Goal: Information Seeking & Learning: Learn about a topic

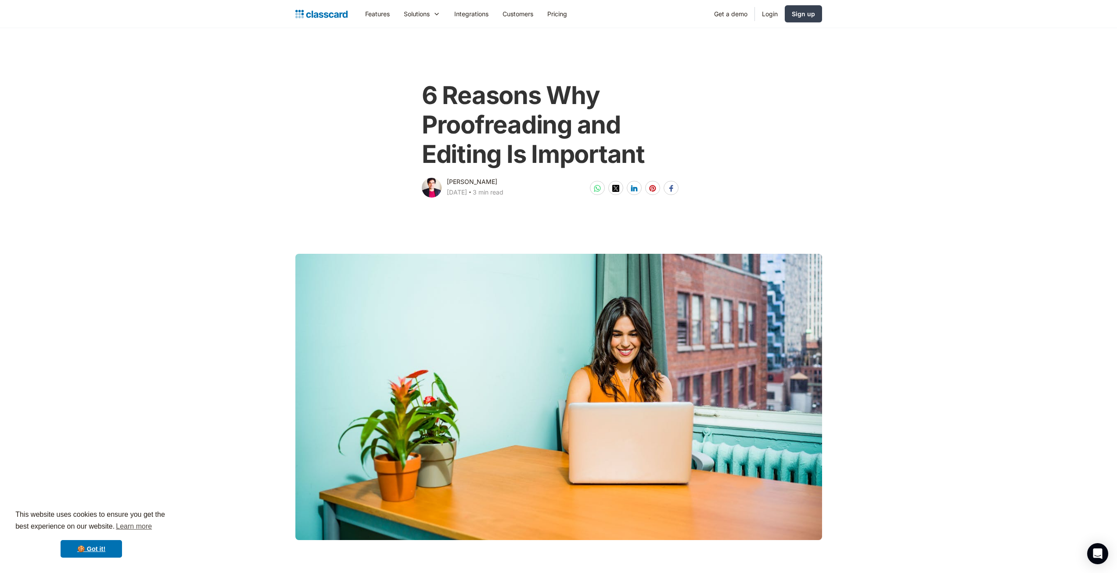
drag, startPoint x: 729, startPoint y: 154, endPoint x: 738, endPoint y: 75, distance: 79.5
drag, startPoint x: 716, startPoint y: 292, endPoint x: 826, endPoint y: -38, distance: 348.0
drag, startPoint x: 845, startPoint y: 316, endPoint x: 848, endPoint y: 88, distance: 228.3
drag, startPoint x: 850, startPoint y: 12, endPoint x: 651, endPoint y: 36, distance: 200.3
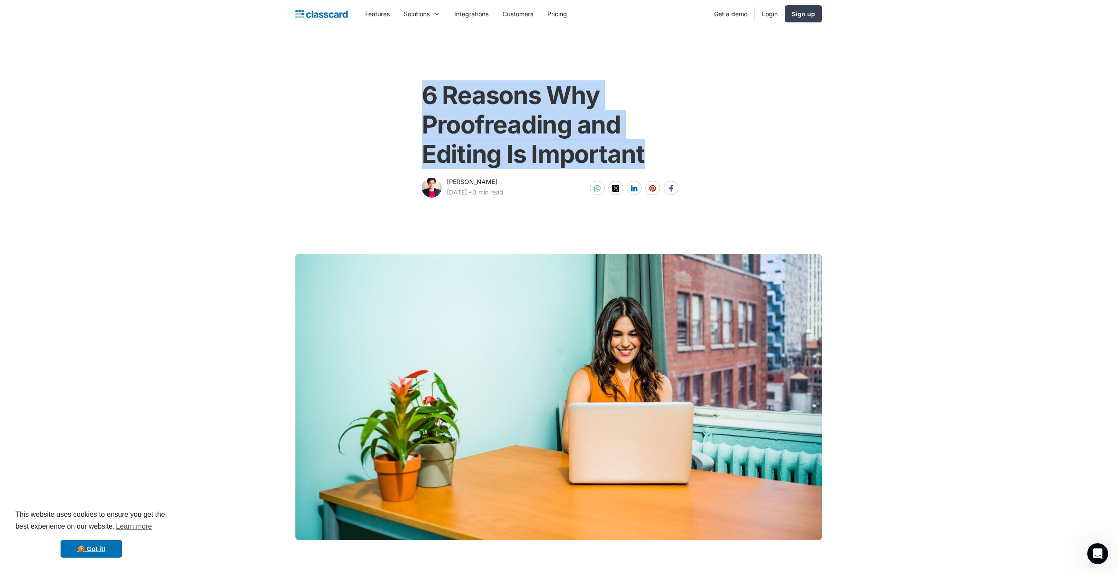
drag, startPoint x: 401, startPoint y: 86, endPoint x: 690, endPoint y: 160, distance: 298.3
click at [690, 160] on div "6 Reasons Why Proofreading and Editing Is Important Suraj Talreja December 17, …" at bounding box center [558, 135] width 357 height 127
copy h1 "6 Reasons Why Proofreading and Editing Is Important"
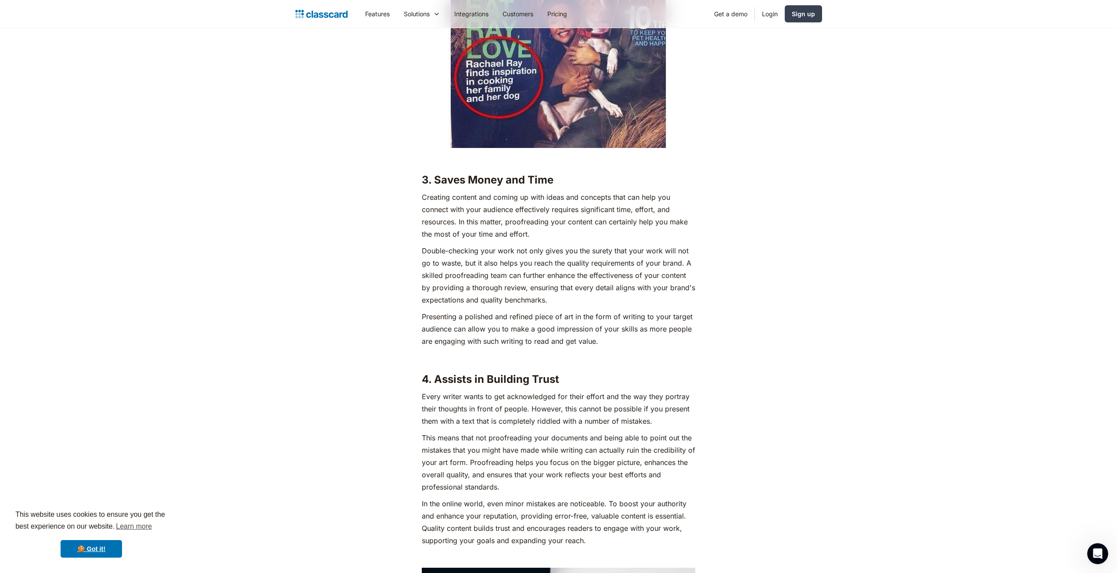
scroll to position [151, 0]
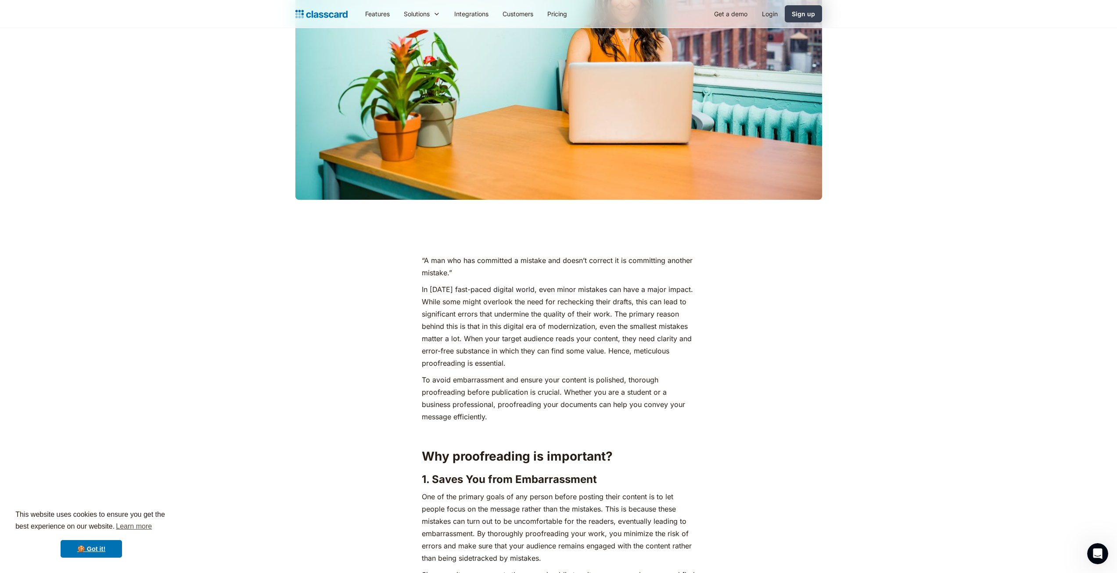
drag, startPoint x: 876, startPoint y: 111, endPoint x: 865, endPoint y: -10, distance: 121.7
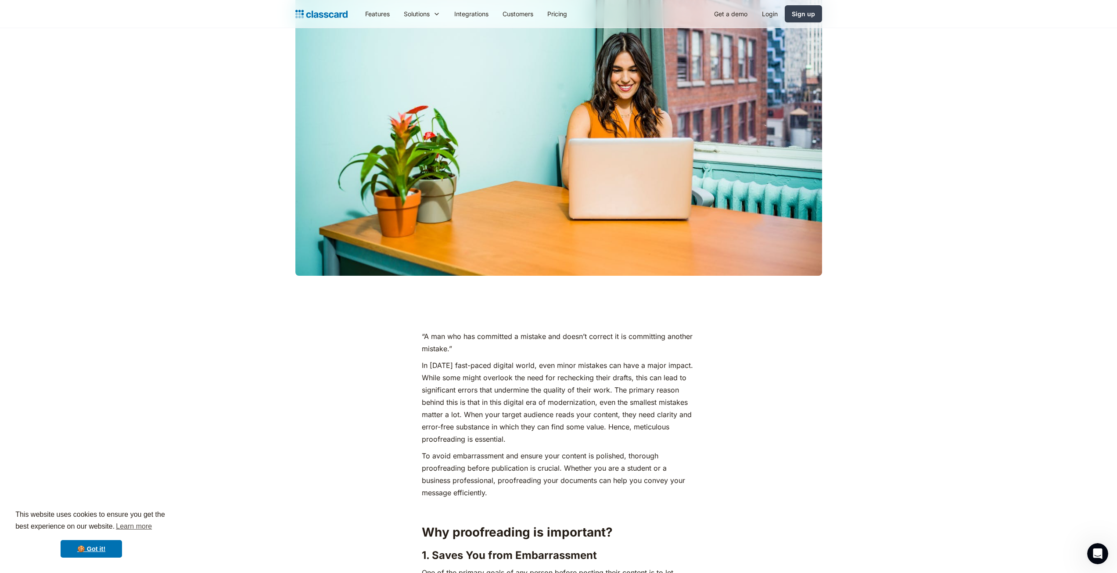
scroll to position [0, 0]
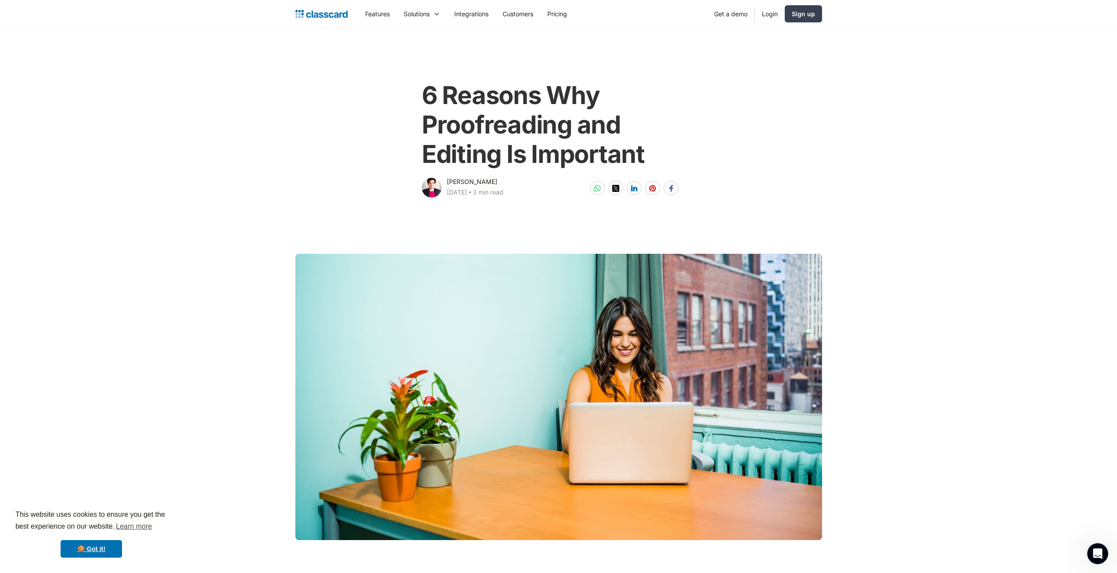
drag, startPoint x: 870, startPoint y: 159, endPoint x: 929, endPoint y: 4, distance: 166.2
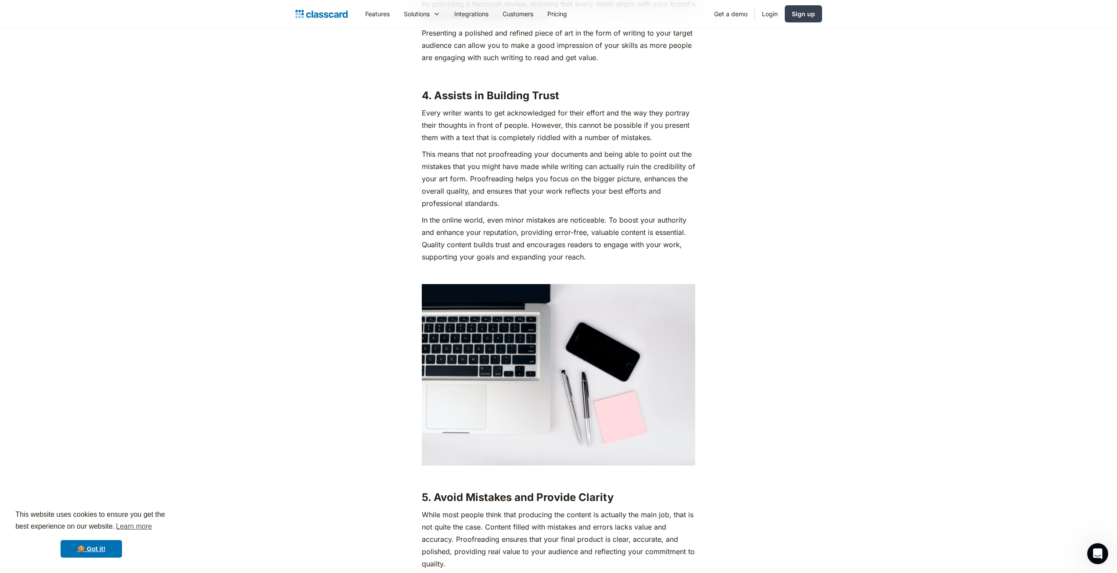
scroll to position [1536, 0]
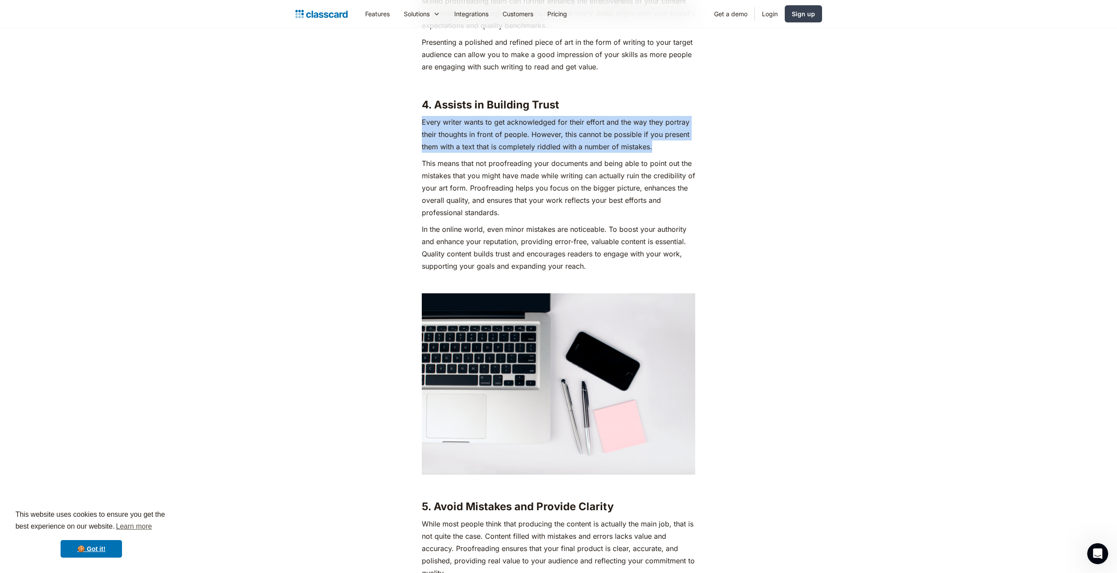
drag, startPoint x: 415, startPoint y: 124, endPoint x: 651, endPoint y: 144, distance: 237.0
click at [651, 144] on div "“A man who has committed a mistake and doesn’t correct it is committing another…" at bounding box center [558, 112] width 357 height 2108
copy p "Every writer wants to get acknowledged for their effort and the way they portra…"
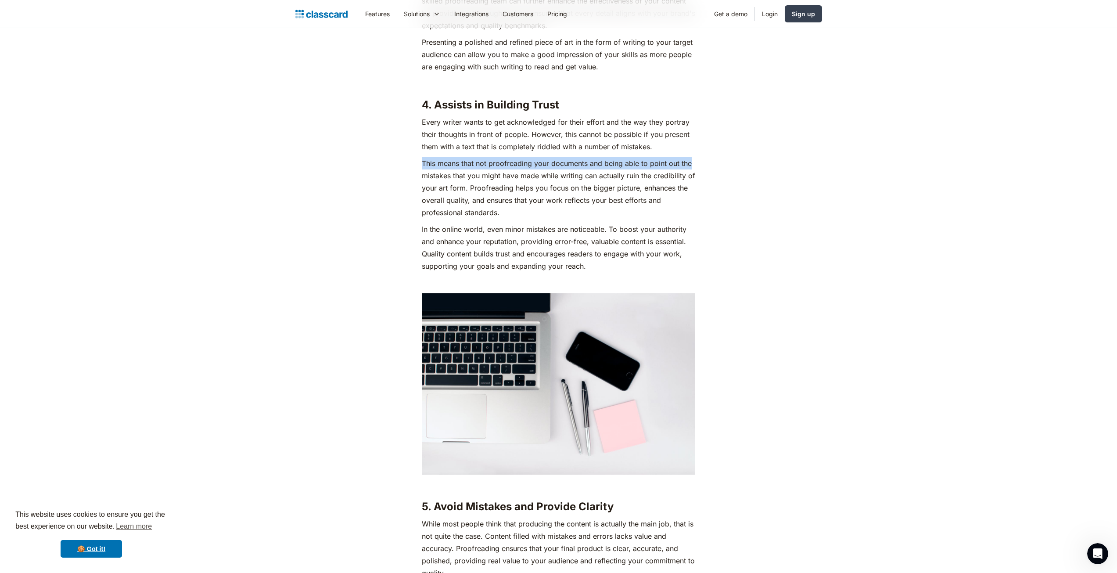
drag, startPoint x: 416, startPoint y: 159, endPoint x: 722, endPoint y: 162, distance: 306.0
click at [722, 162] on div "“A man who has committed a mistake and doesn’t correct it is committing another…" at bounding box center [558, 112] width 357 height 2108
click at [747, 125] on div "“A man who has committed a mistake and doesn’t correct it is committing another…" at bounding box center [559, 112] width 536 height 2108
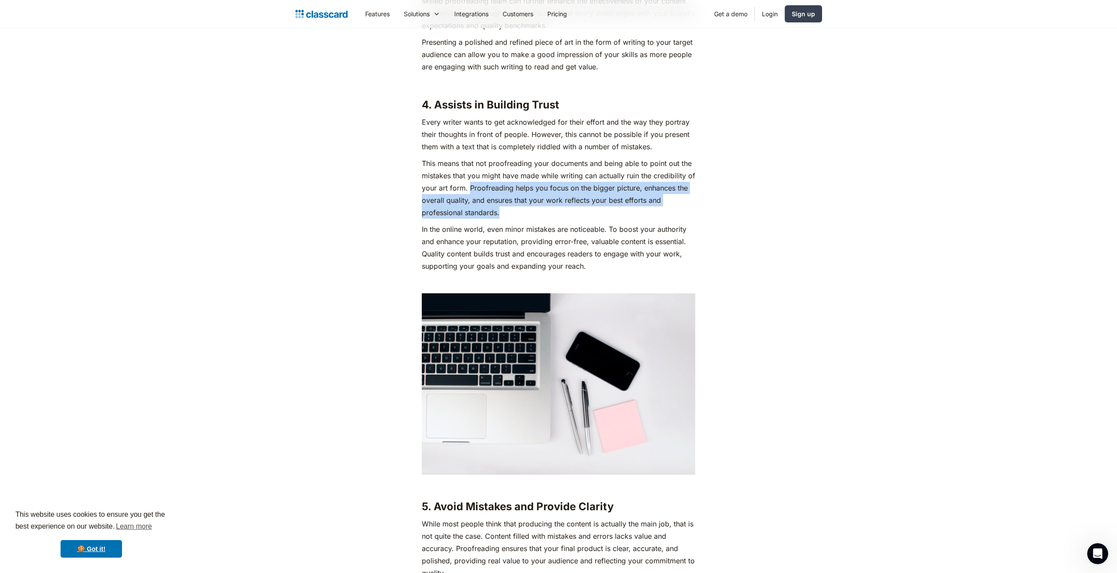
drag, startPoint x: 468, startPoint y: 188, endPoint x: 564, endPoint y: 211, distance: 97.9
click at [564, 211] on p "This means that not proofreading your documents and being able to point out the…" at bounding box center [558, 187] width 273 height 61
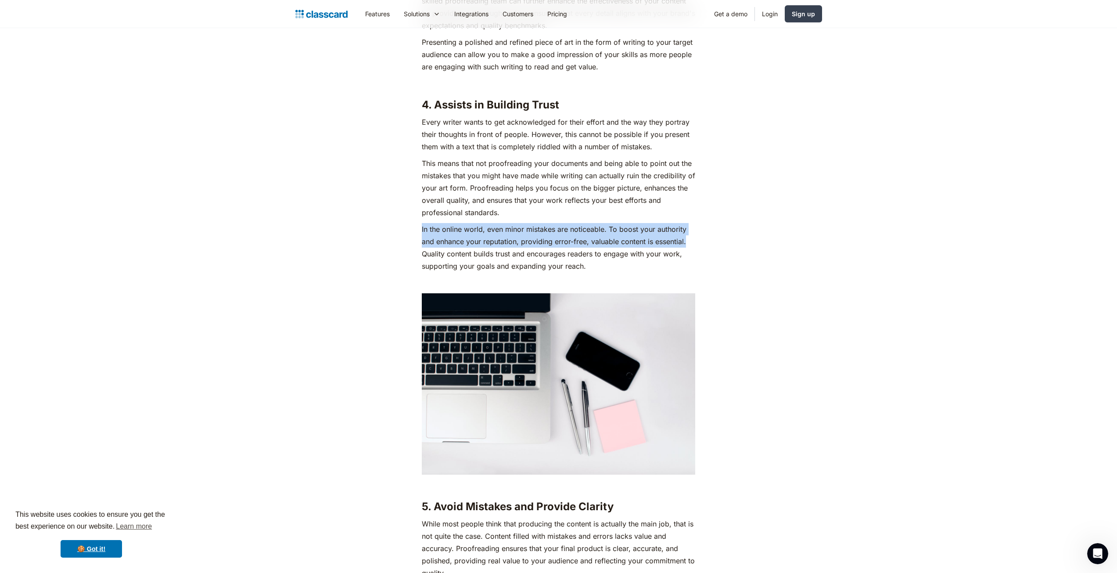
drag, startPoint x: 420, startPoint y: 227, endPoint x: 703, endPoint y: 241, distance: 283.5
click at [703, 241] on div "“A man who has committed a mistake and doesn’t correct it is committing another…" at bounding box center [558, 112] width 357 height 2108
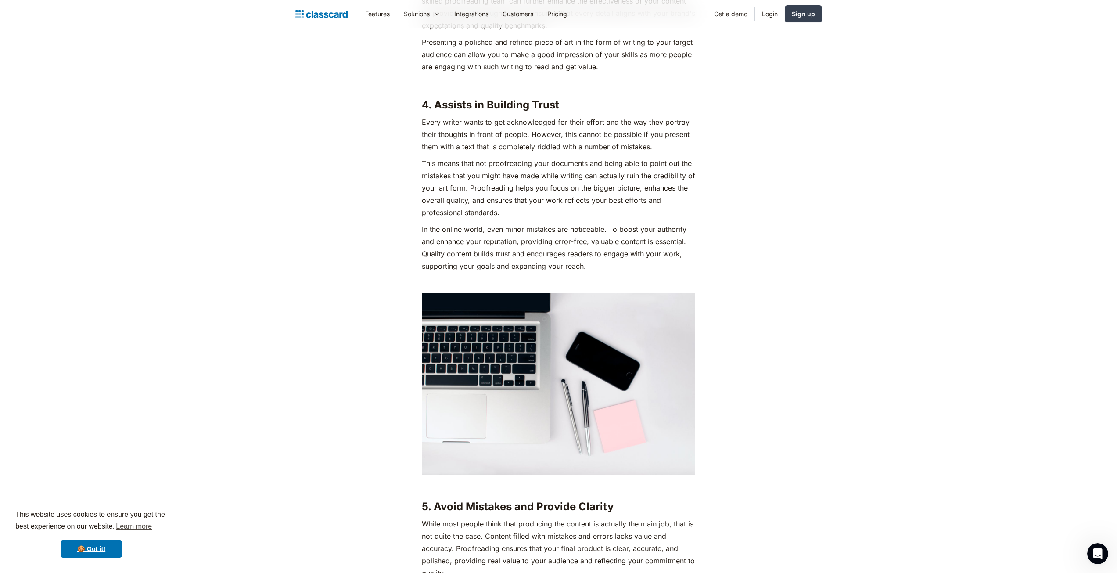
click at [724, 252] on div "“A man who has committed a mistake and doesn’t correct it is committing another…" at bounding box center [558, 112] width 357 height 2108
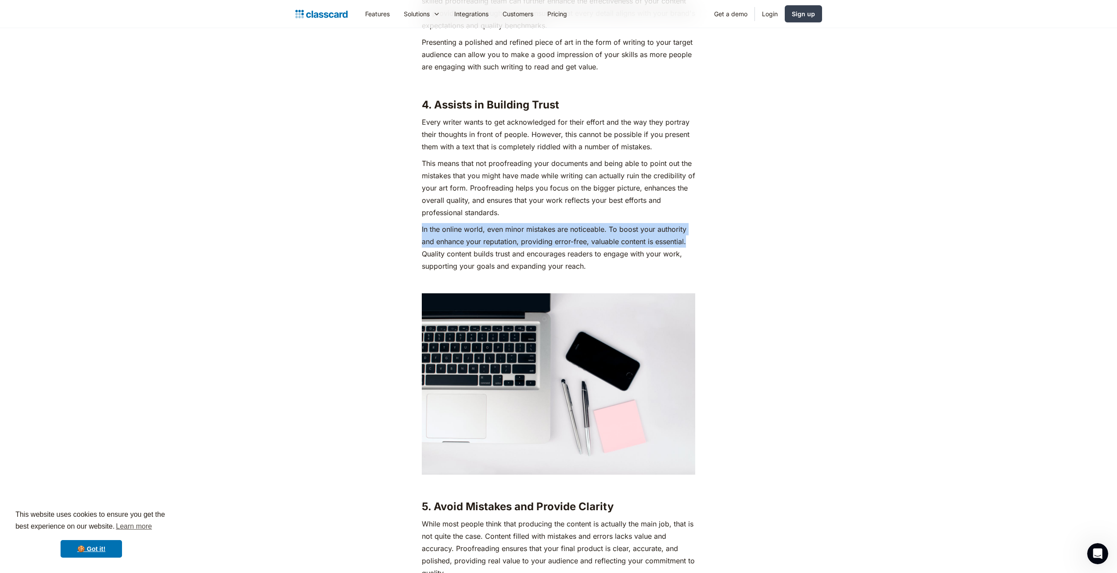
drag, startPoint x: 413, startPoint y: 226, endPoint x: 712, endPoint y: 238, distance: 299.6
click at [712, 238] on div "“A man who has committed a mistake and doesn’t correct it is committing another…" at bounding box center [558, 112] width 357 height 2108
copy p "In the online world, even minor mistakes are noticeable. To boost your authorit…"
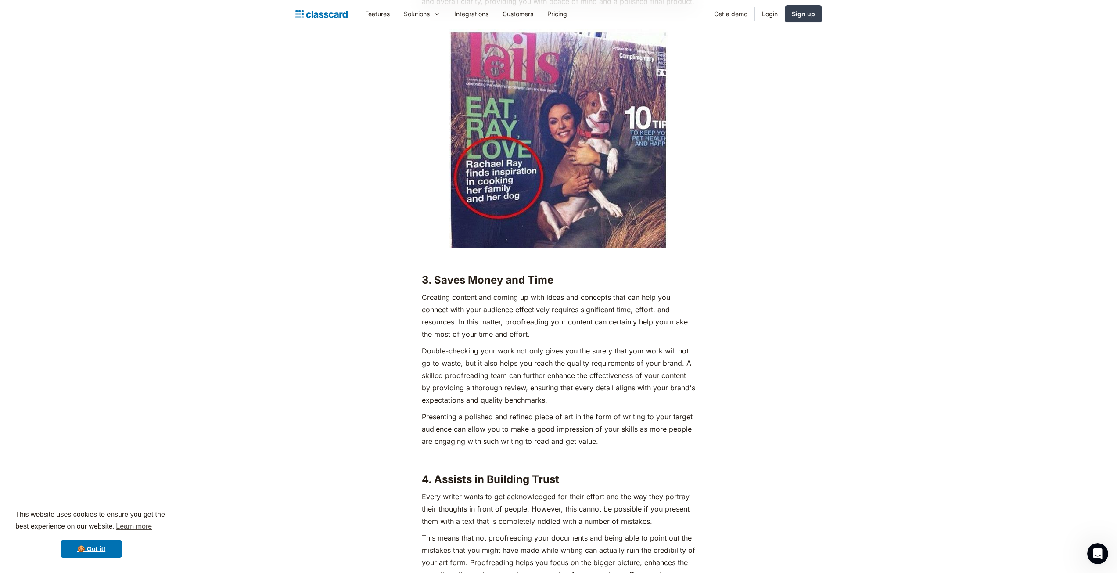
scroll to position [0, 0]
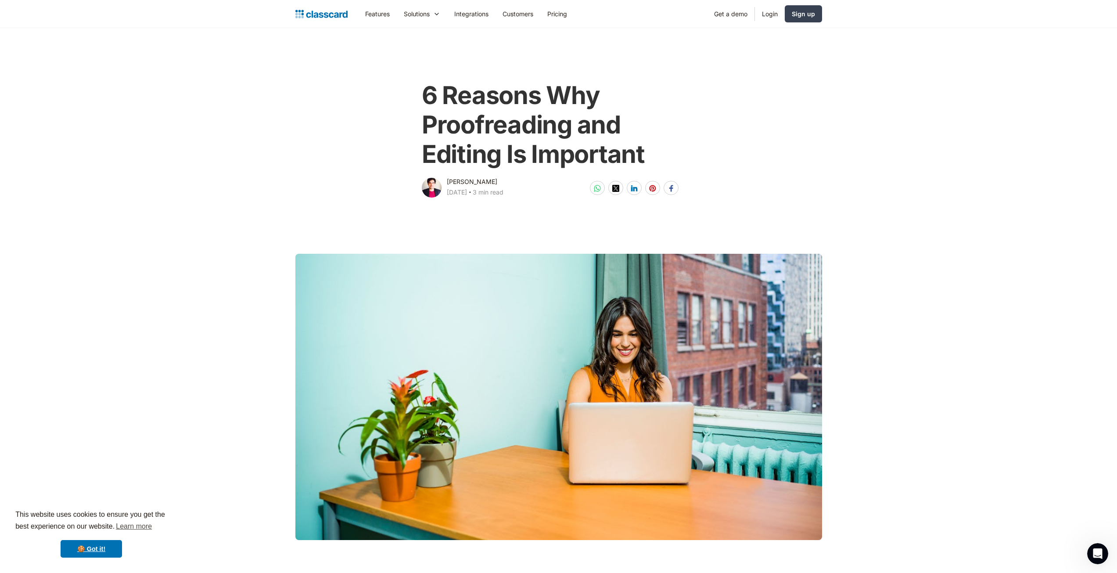
drag, startPoint x: 662, startPoint y: 125, endPoint x: 652, endPoint y: 11, distance: 115.1
click at [319, 16] on img "home" at bounding box center [321, 14] width 52 height 12
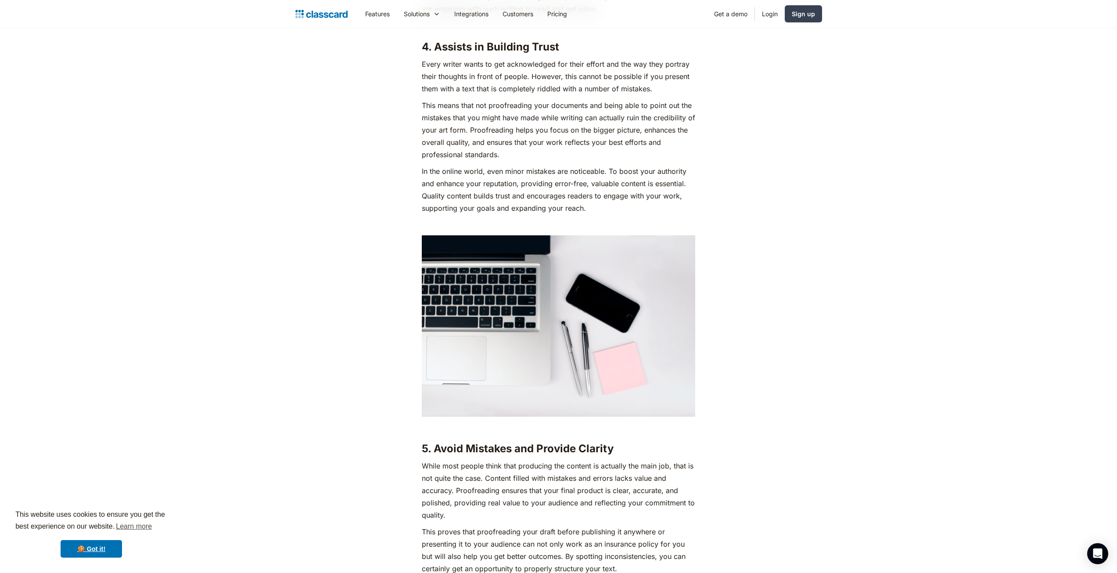
scroll to position [1580, 0]
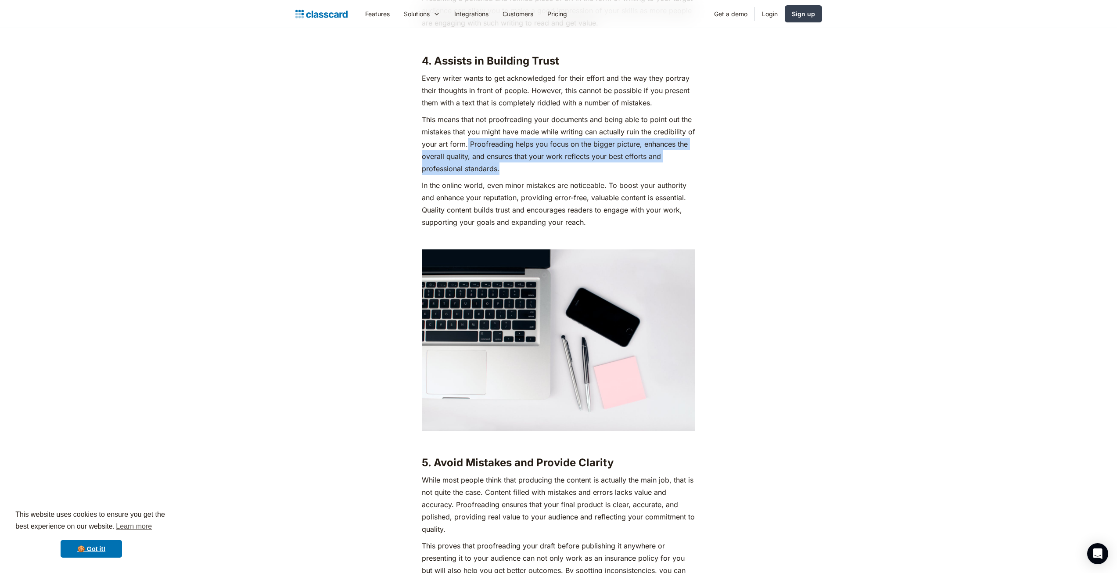
drag, startPoint x: 468, startPoint y: 142, endPoint x: 508, endPoint y: 167, distance: 47.7
click at [508, 167] on p "This means that not proofreading your documents and being able to point out the…" at bounding box center [558, 143] width 273 height 61
copy p "Proofreading helps you focus on the bigger picture, enhances the overall qualit…"
